Goal: Information Seeking & Learning: Learn about a topic

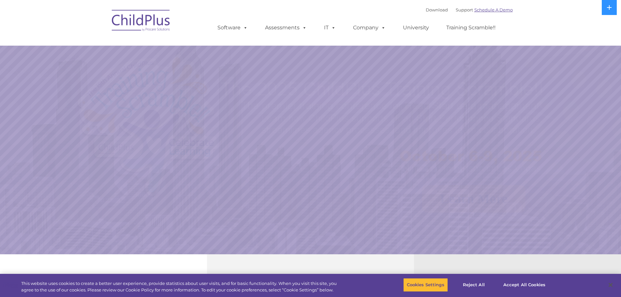
select select "MEDIUM"
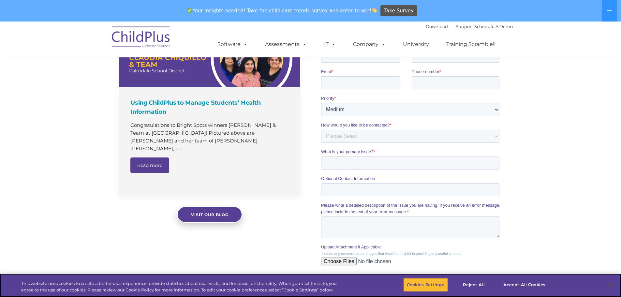
scroll to position [450, 0]
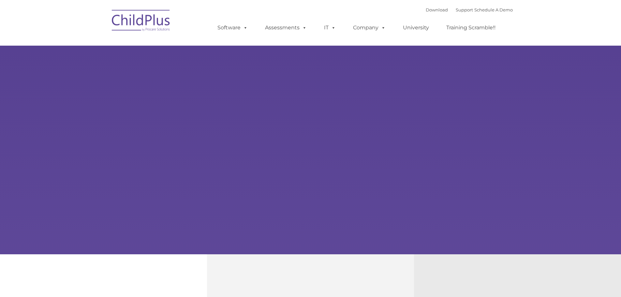
type input ""
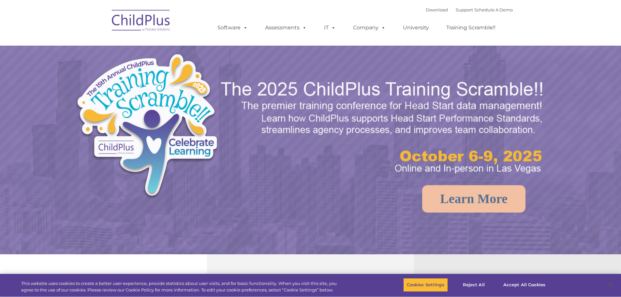
select select "MEDIUM"
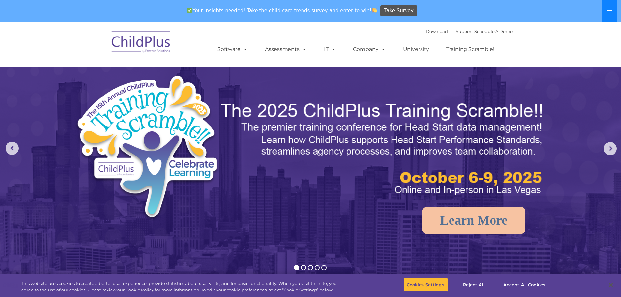
click at [607, 9] on icon at bounding box center [609, 10] width 5 height 5
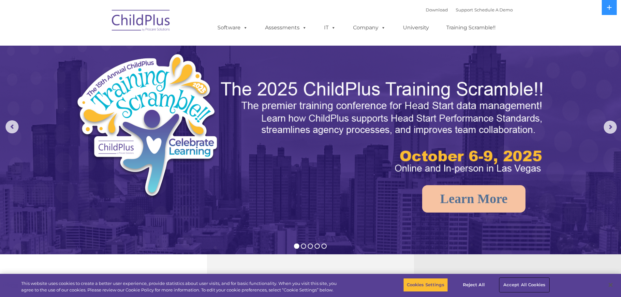
click at [512, 286] on button "Accept All Cookies" at bounding box center [524, 285] width 49 height 14
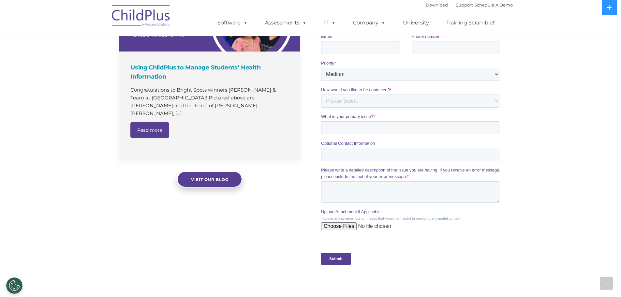
scroll to position [634, 0]
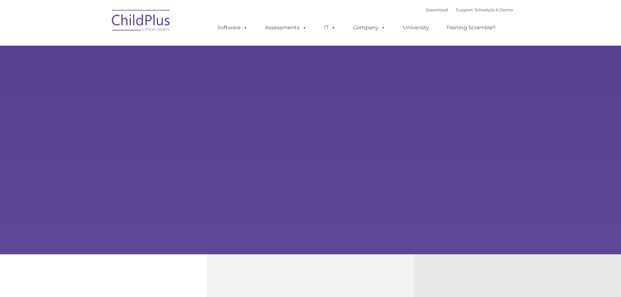
type input ""
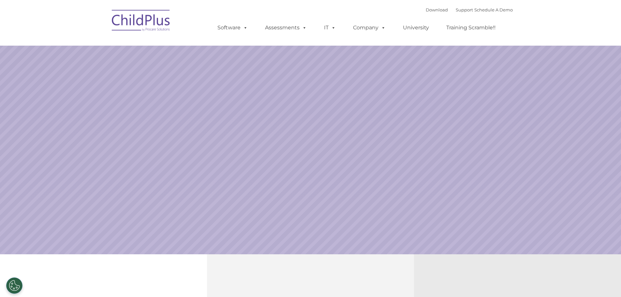
select select "MEDIUM"
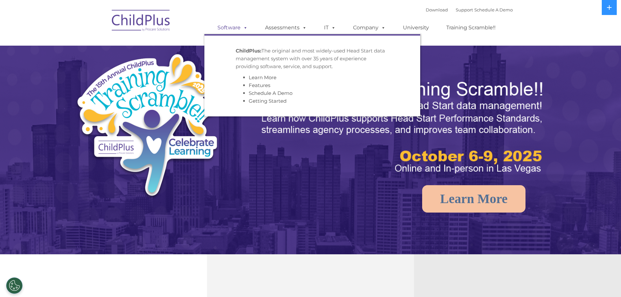
click at [232, 25] on link "Software" at bounding box center [232, 27] width 43 height 13
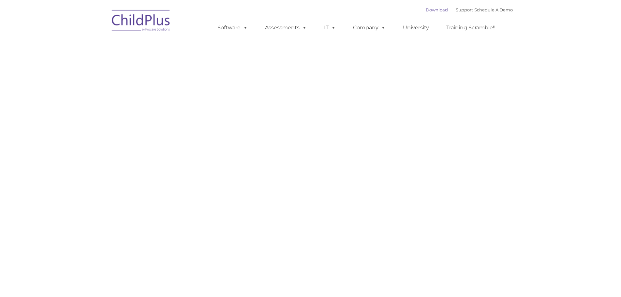
type input ""
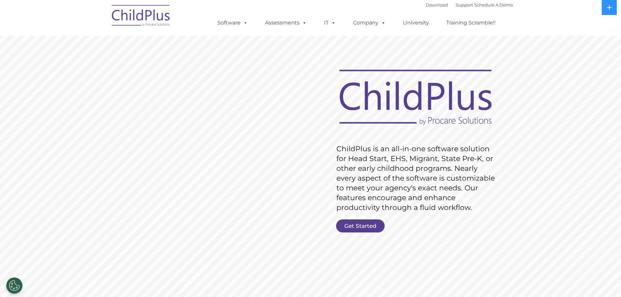
click at [559, 177] on rs-slide "Request Pricing ChildPlus is an all-in-one software solution for Head Start, EH…" at bounding box center [310, 170] width 621 height 294
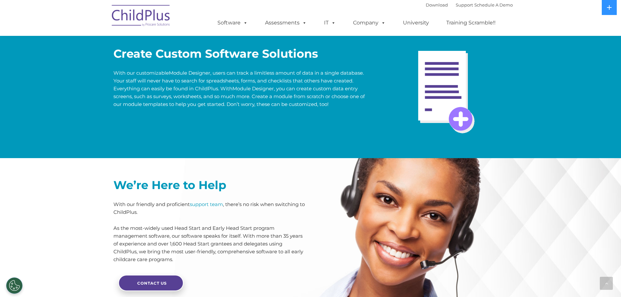
scroll to position [1325, 0]
